Goal: Navigation & Orientation: Find specific page/section

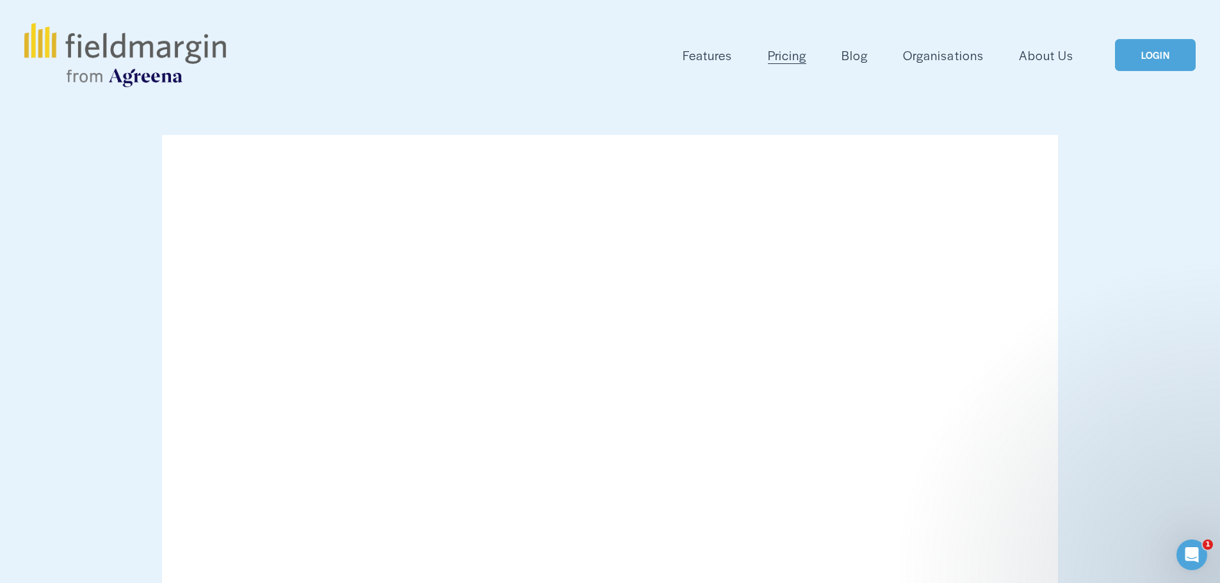
click at [1129, 45] on link "LOGIN" at bounding box center [1155, 55] width 81 height 33
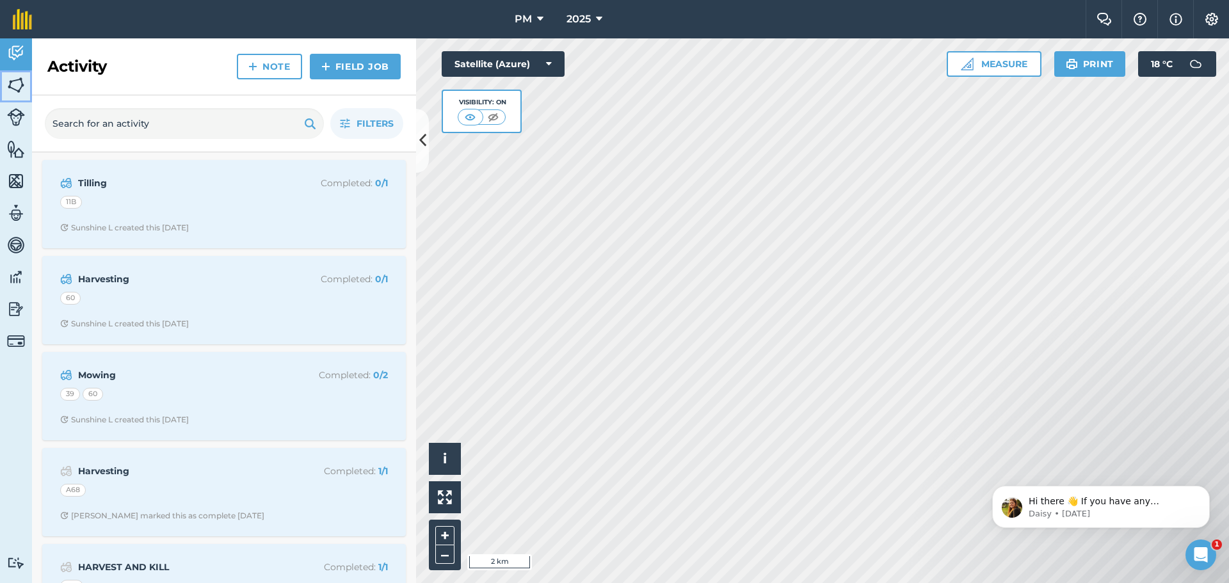
click at [24, 82] on img at bounding box center [16, 85] width 18 height 19
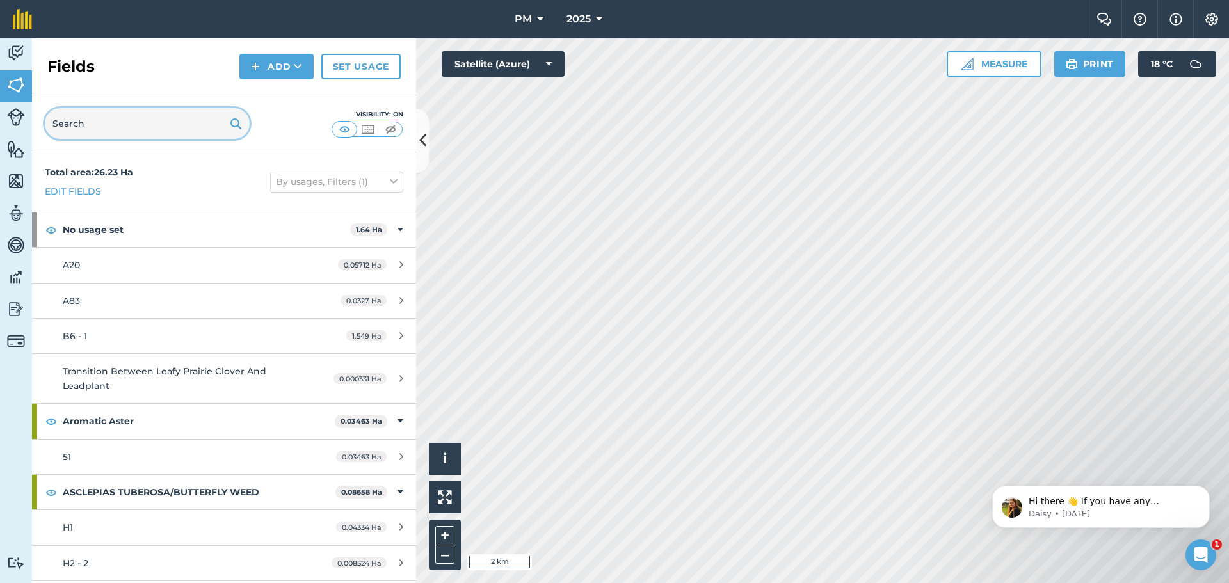
click at [149, 122] on input "text" at bounding box center [147, 123] width 205 height 31
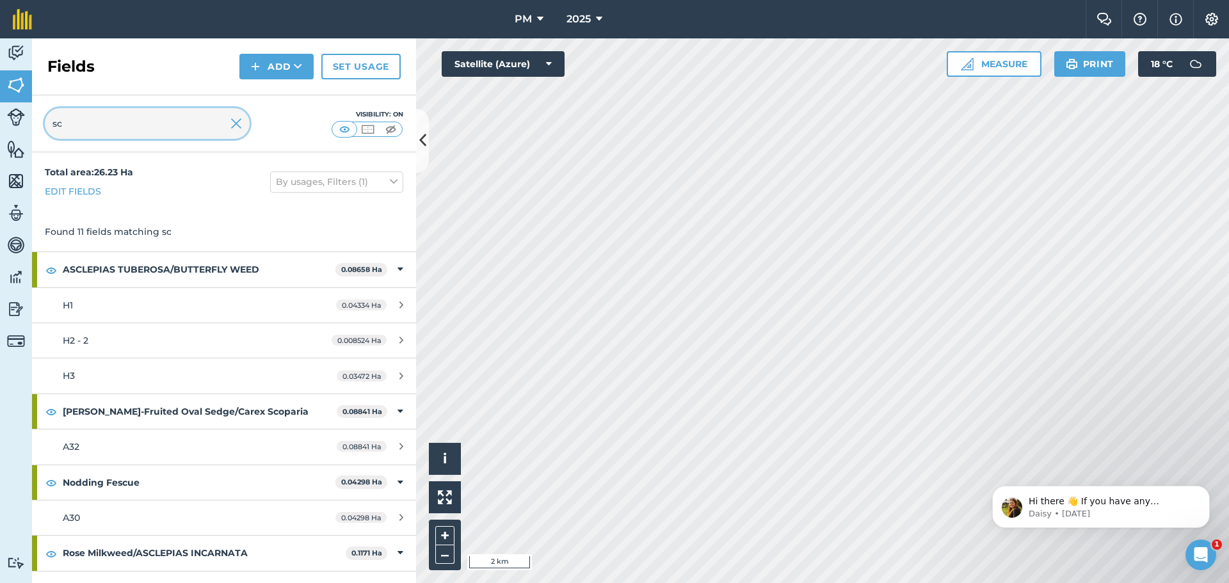
type input "s"
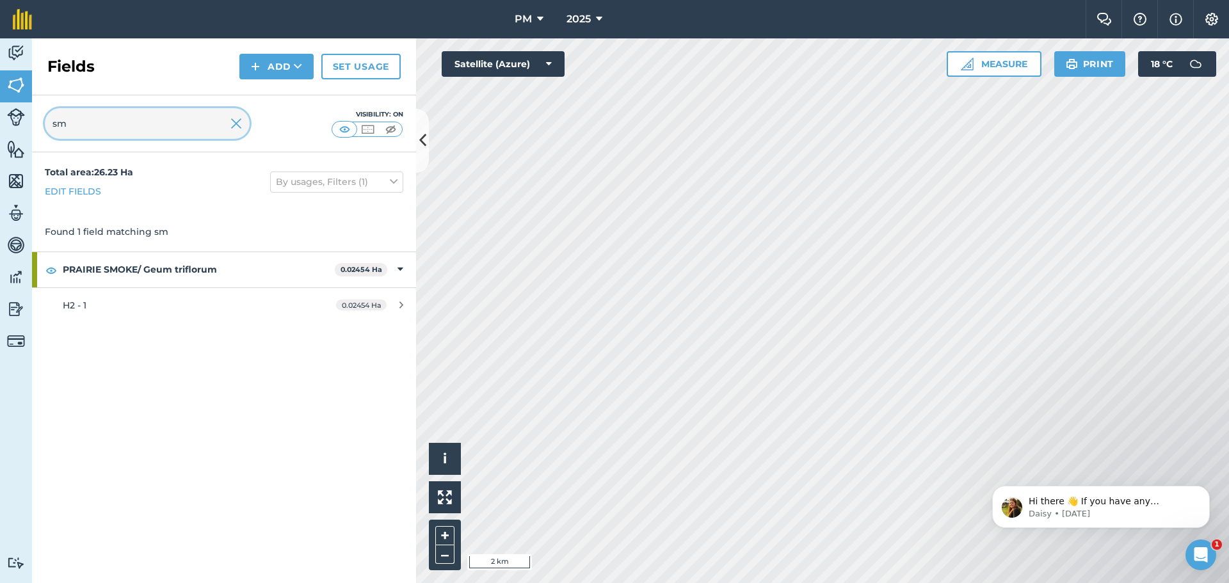
type input "s"
type input "b"
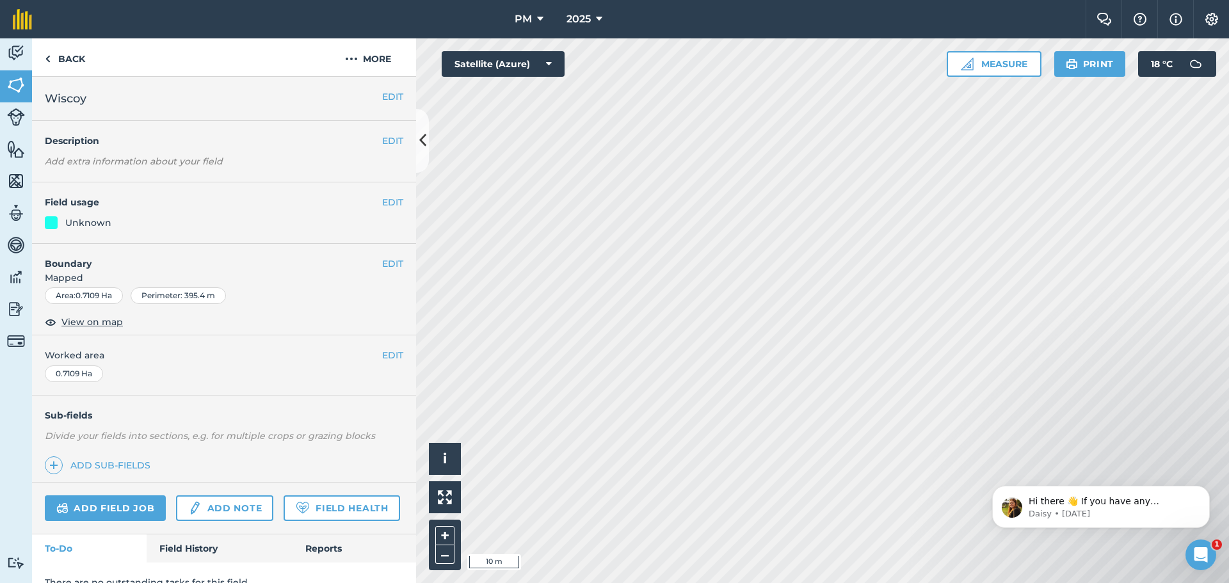
scroll to position [55, 0]
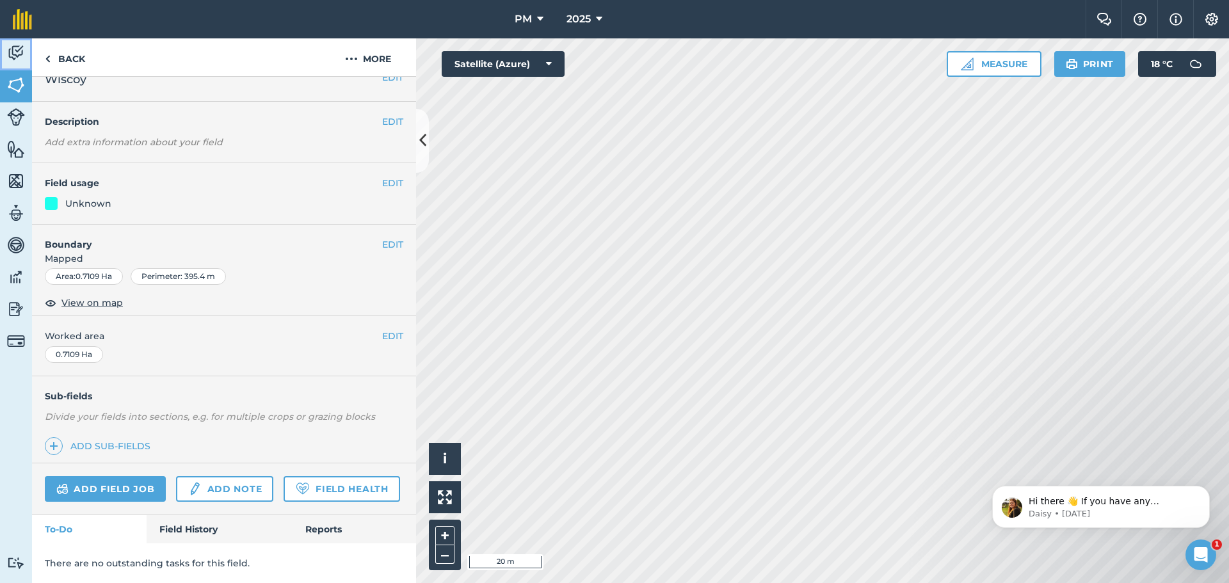
click at [12, 48] on img at bounding box center [16, 53] width 18 height 19
